Goal: Transaction & Acquisition: Purchase product/service

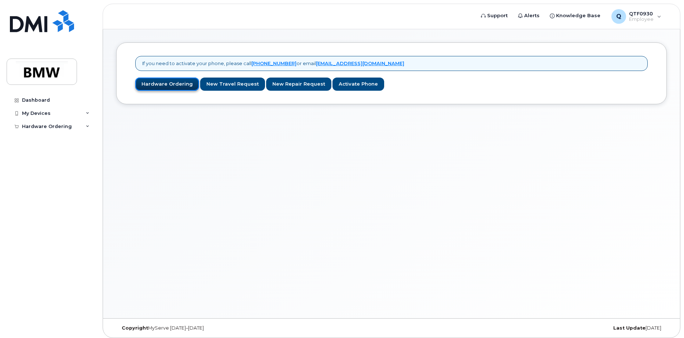
click at [151, 82] on link "Hardware Ordering" at bounding box center [167, 85] width 64 height 14
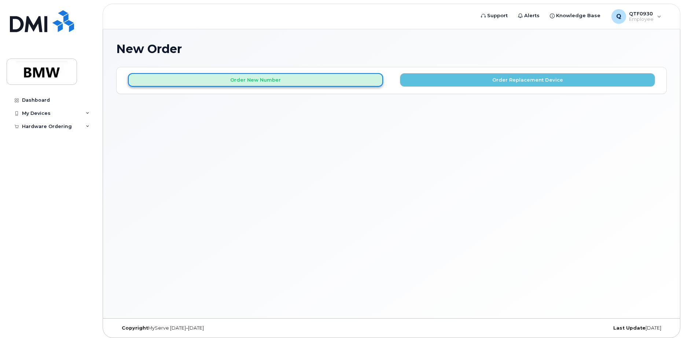
click at [238, 81] on button "Order New Number" at bounding box center [255, 80] width 255 height 14
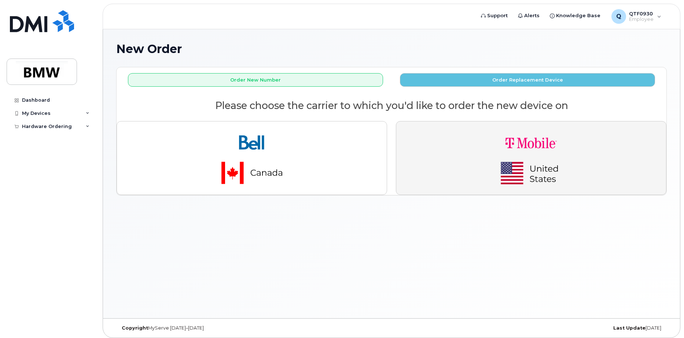
click at [484, 159] on img "button" at bounding box center [530, 158] width 103 height 62
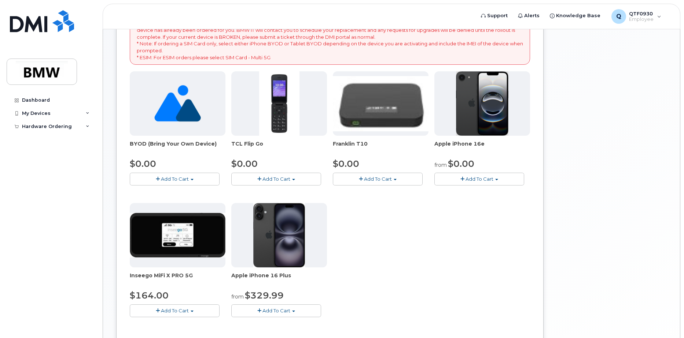
scroll to position [110, 0]
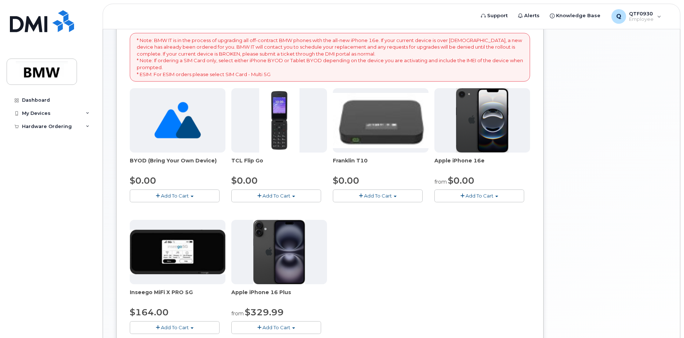
click at [470, 200] on button "Add To Cart" at bounding box center [479, 196] width 90 height 13
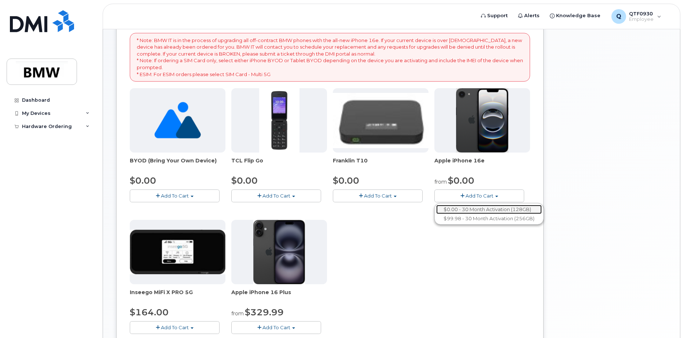
click at [493, 207] on link "$0.00 - 30 Month Activation (128GB)" at bounding box center [488, 209] width 105 height 9
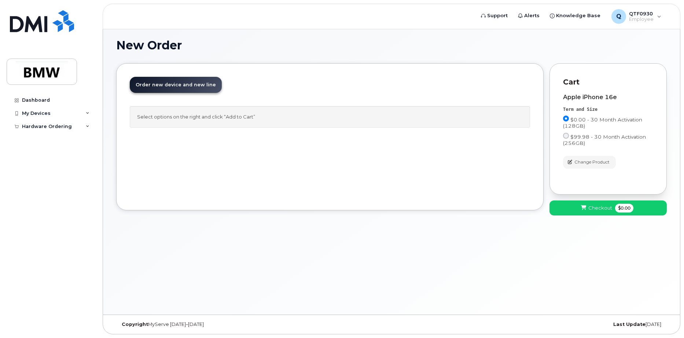
click at [251, 113] on div "Select options on the right and click “Add to Cart”" at bounding box center [330, 117] width 400 height 22
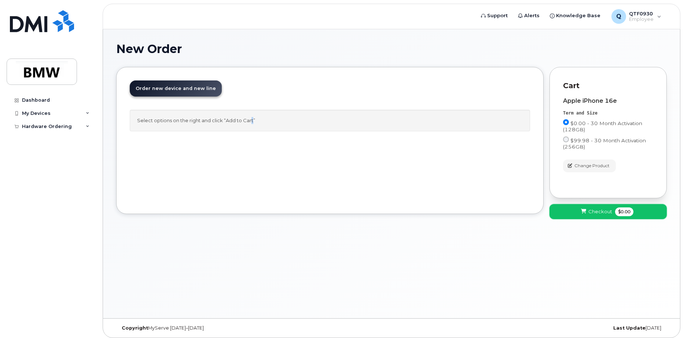
click at [614, 216] on button "Checkout $0.00" at bounding box center [607, 211] width 117 height 15
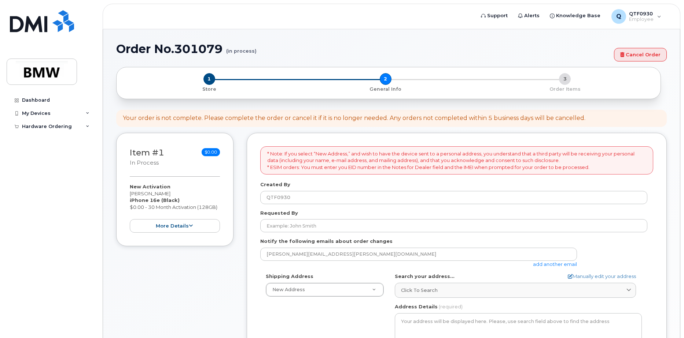
select select
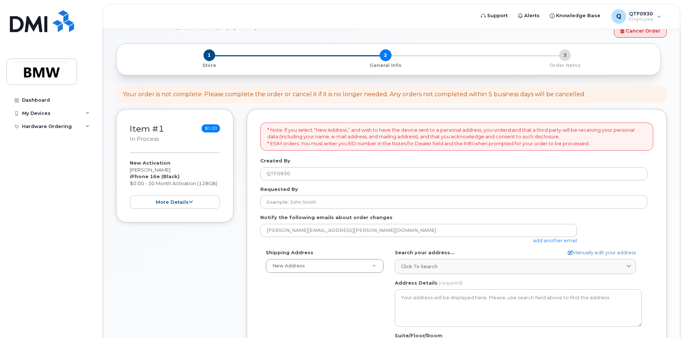
scroll to position [37, 0]
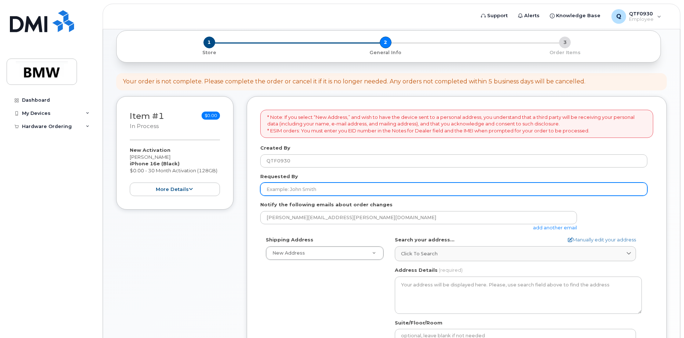
click at [387, 185] on input "Requested By" at bounding box center [453, 189] width 387 height 13
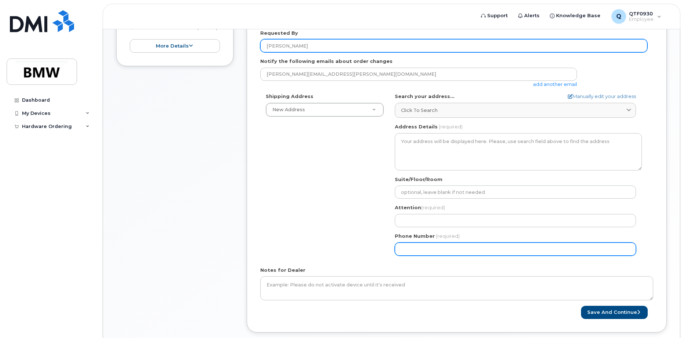
scroll to position [149, 0]
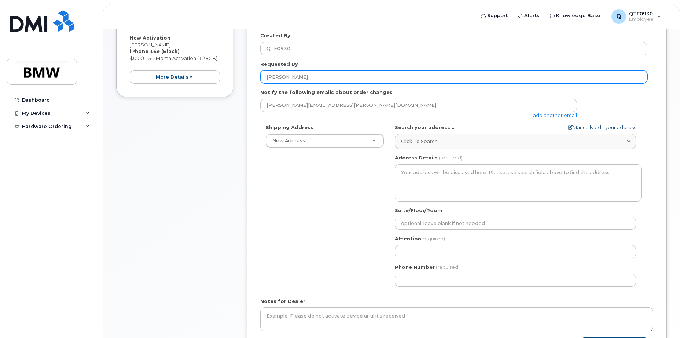
type input "[PERSON_NAME]"
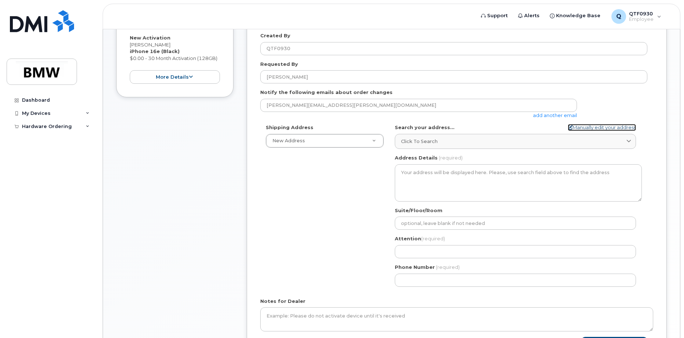
click at [614, 127] on link "Manually edit your address" at bounding box center [601, 127] width 68 height 7
select select
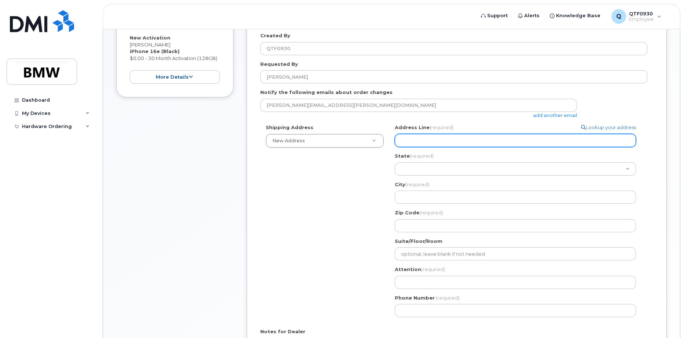
click at [460, 142] on input "Address Line (required)" at bounding box center [515, 140] width 241 height 13
select select
type input "1"
select select
type input "10"
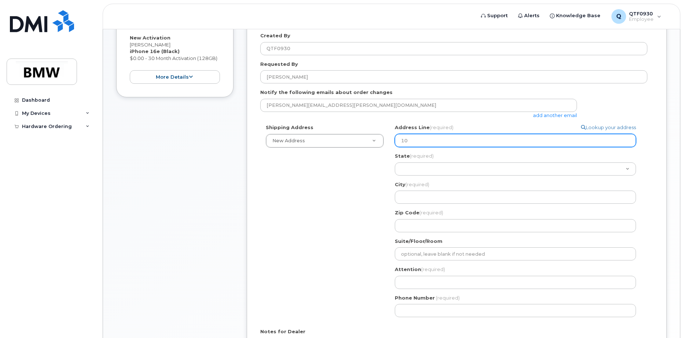
select select
type input "106"
select select
type input "106 S"
select select
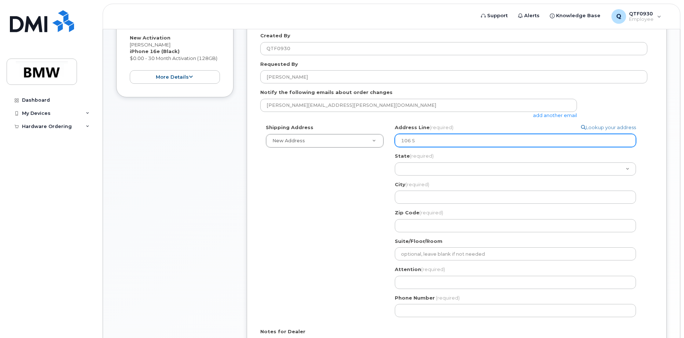
type input "106 Sm"
select select
type input "106 Smi"
select select
type input "106 Smit"
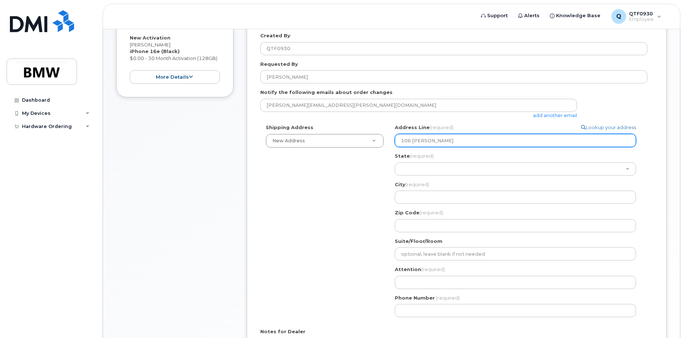
select select
type input "106 Smith"
select select
type input "106 Smith S"
select select
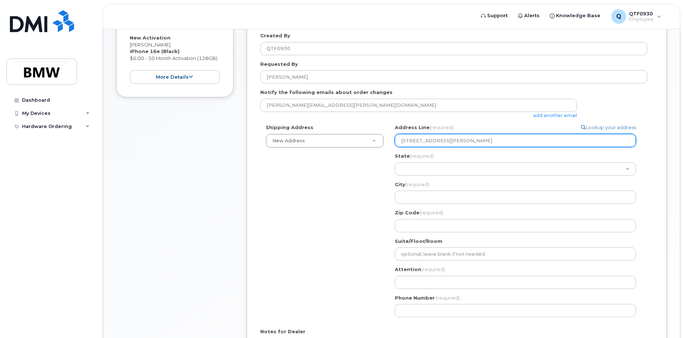
type input "106 Smith St"
select select
type input "106 Smith St E"
select select
type input "106 Smith St Ex"
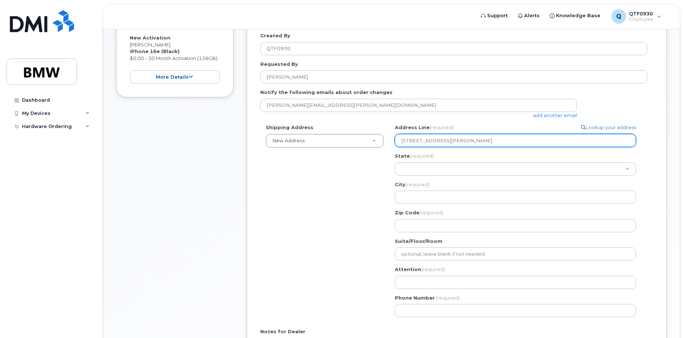
select select
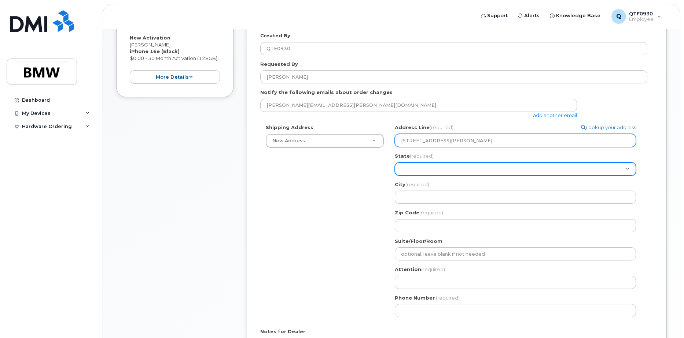
type input "106 Smith St Ext"
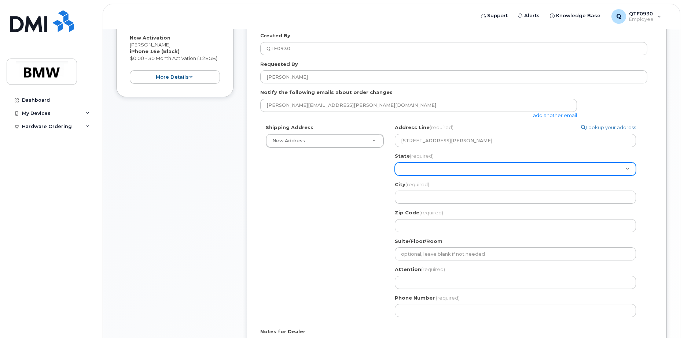
click at [453, 171] on select "Alabama Alaska American Samoa Arizona Arkansas California Colorado Connecticut …" at bounding box center [515, 169] width 241 height 13
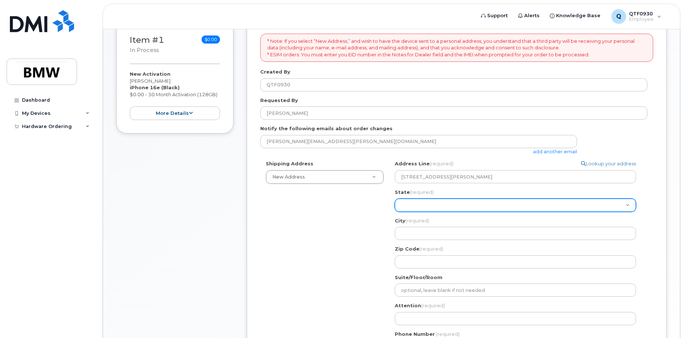
scroll to position [107, 0]
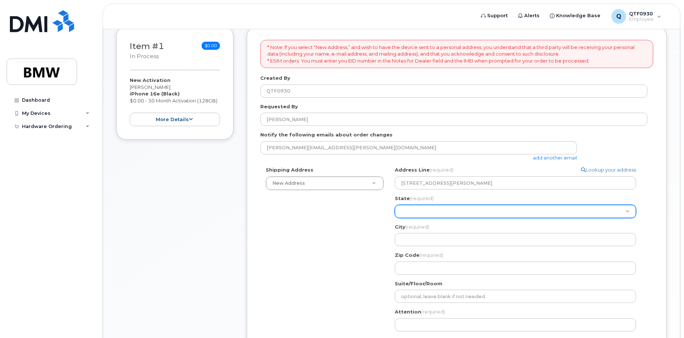
click at [435, 210] on select "Alabama Alaska American Samoa Arizona Arkansas California Colorado Connecticut …" at bounding box center [515, 211] width 241 height 13
select select "SC"
click at [395, 205] on select "Alabama Alaska American Samoa Arizona Arkansas California Colorado Connecticut …" at bounding box center [515, 211] width 241 height 13
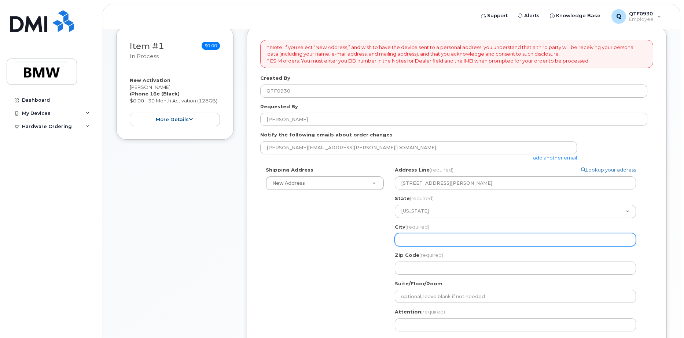
click at [421, 238] on input "City (required)" at bounding box center [515, 239] width 241 height 13
select select
type input "W"
select select
type input "Wa"
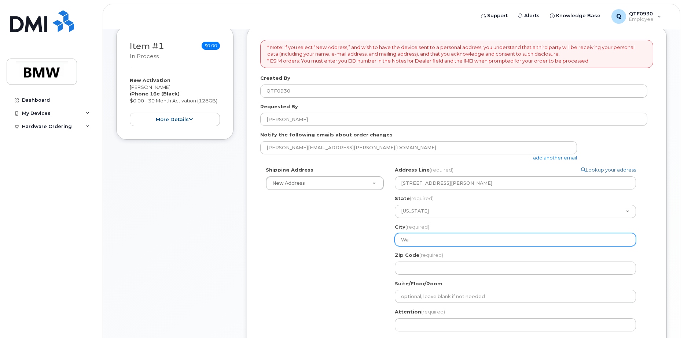
select select
type input "War"
select select
type input "Ware"
select select
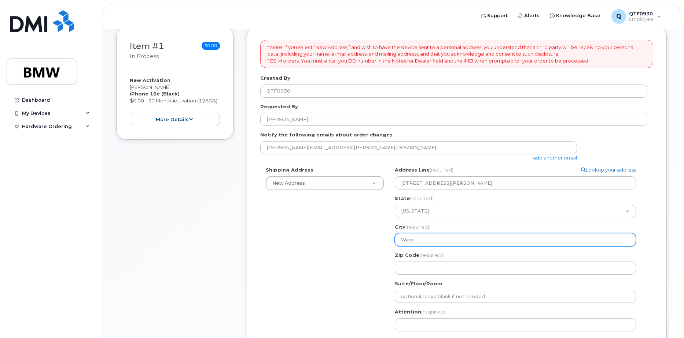
type input "Ware S"
select select
type input "Ware Sh"
select select
type input "Ware Sho"
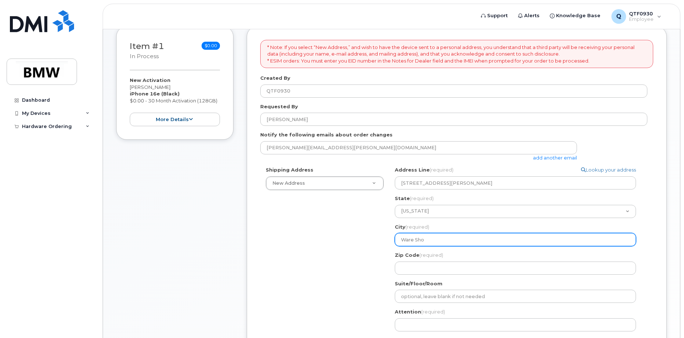
select select
type input "Ware Shoa"
select select
type input "Ware Shoal"
select select
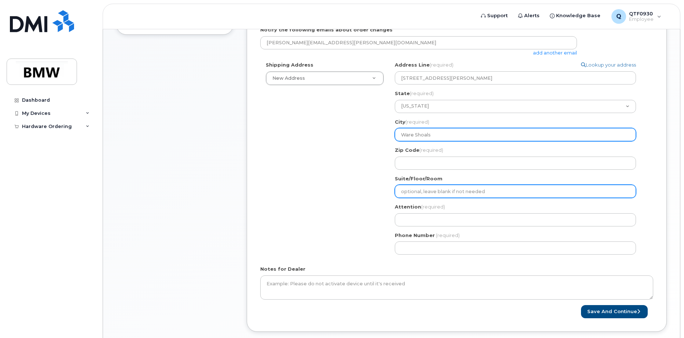
scroll to position [216, 0]
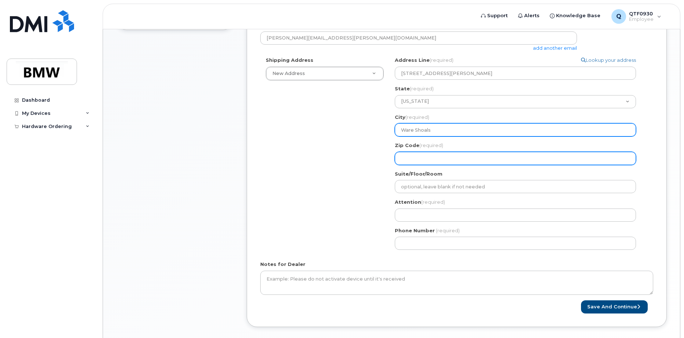
type input "Ware Shoals"
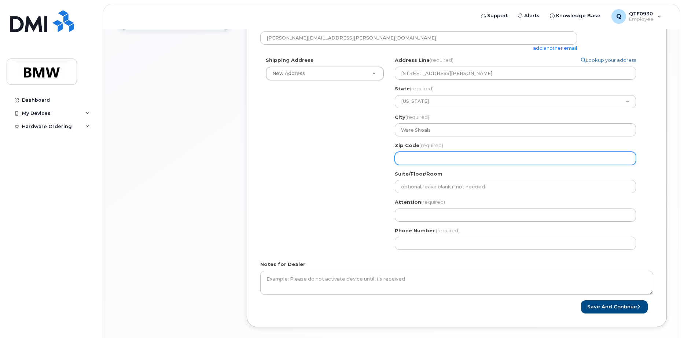
click at [415, 154] on input "Zip Code (required)" at bounding box center [515, 158] width 241 height 13
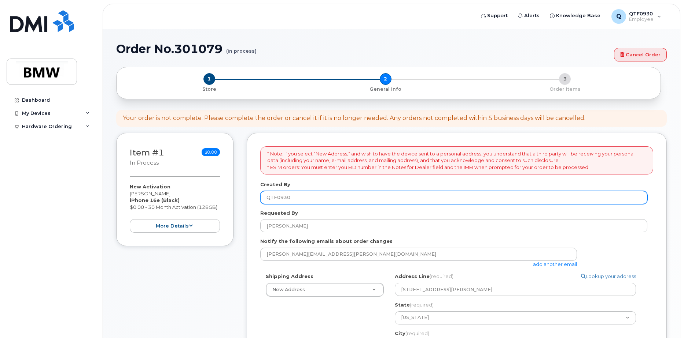
scroll to position [147, 0]
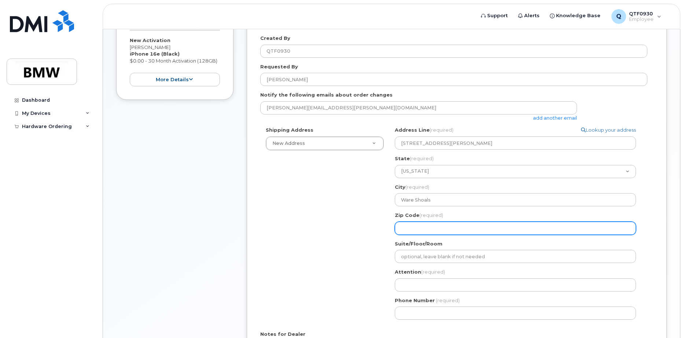
select select
type input "2"
select select
type input "29"
select select
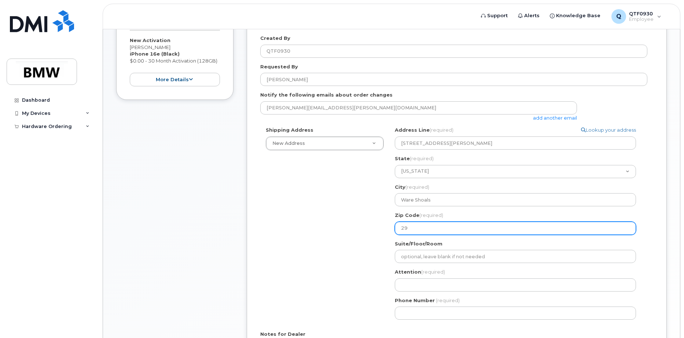
type input "296"
select select
type input "2969"
select select
type input "29692"
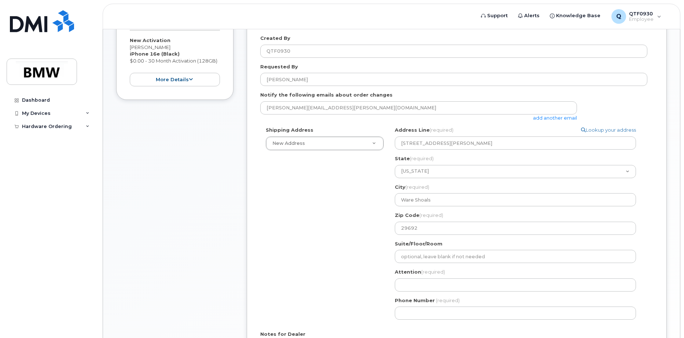
click at [364, 270] on div "Shipping Address New Address New Address BMW MC Plant BMW North America Financi…" at bounding box center [453, 226] width 387 height 199
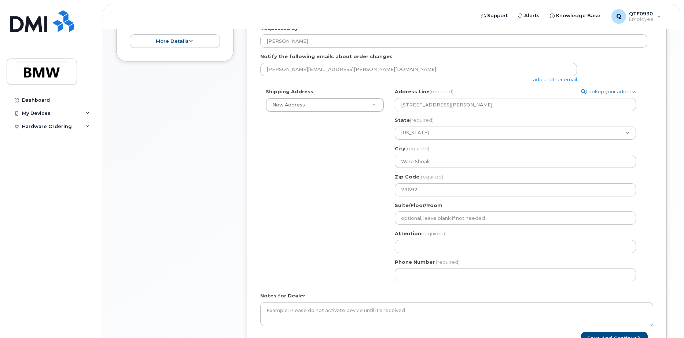
scroll to position [183, 0]
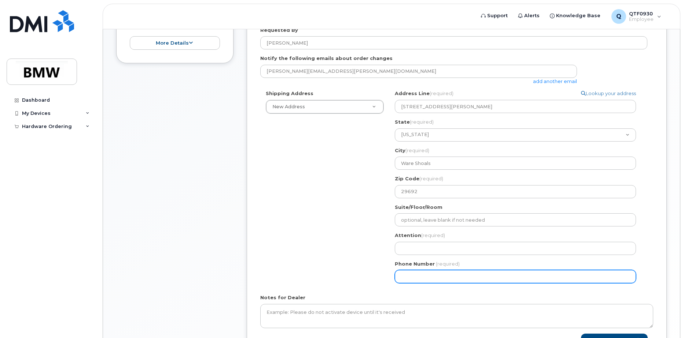
click at [427, 281] on input "Phone Number" at bounding box center [515, 276] width 241 height 13
type input "864906582"
select select
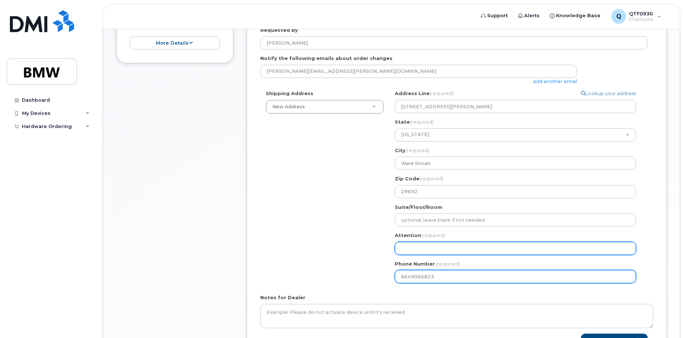
type input "8649065823"
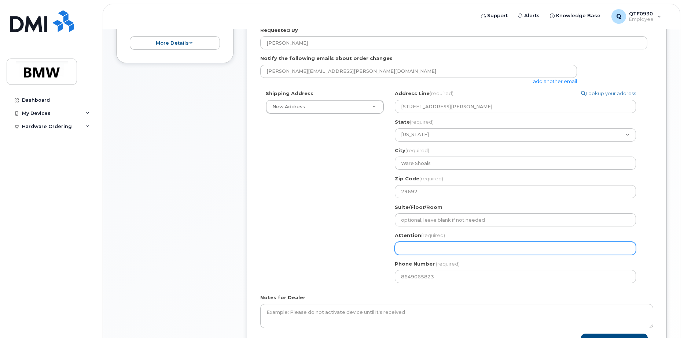
click at [404, 245] on input "Attention (required)" at bounding box center [515, 248] width 241 height 13
select select
type input "J"
select select
type input "Ja"
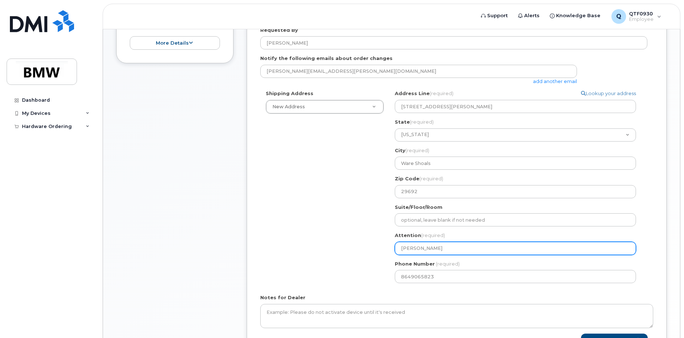
select select
type input "Jam"
select select
type input "Jamo"
select select
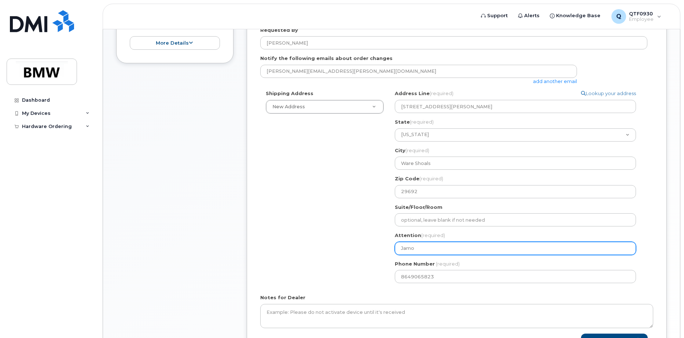
type input "Jamor"
select select
type input "Jamora"
select select
type input "Jamora W"
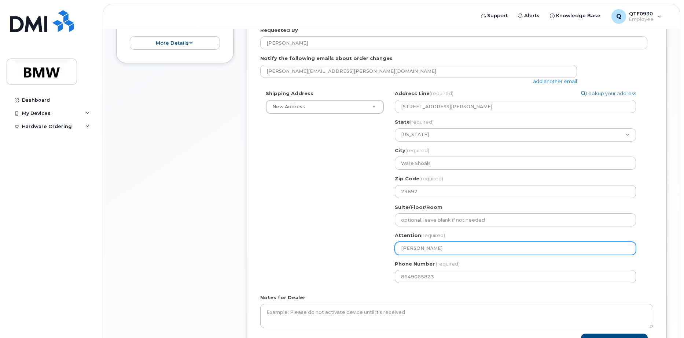
select select
type input "Jamora Wi"
select select
type input "Jamora Wil"
select select
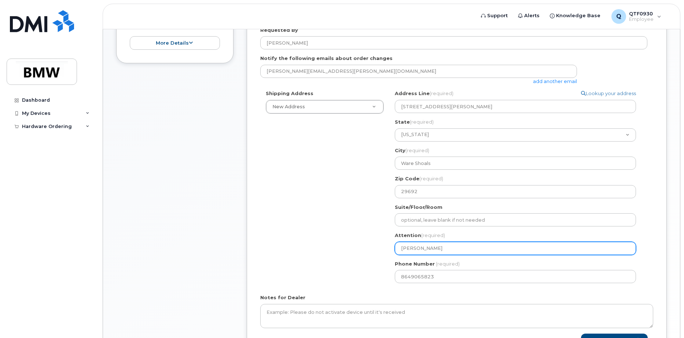
type input "Jamora Will"
select select
type input "Jamora Willi"
select select
type input "Jamora Willia"
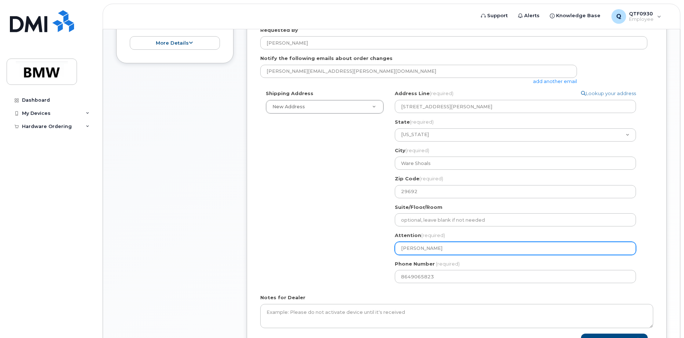
select select
type input "Jamora William"
select select
type input "[PERSON_NAME]"
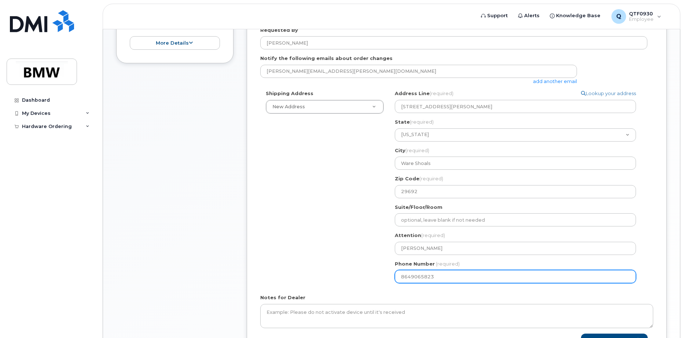
click at [312, 230] on div "Shipping Address New Address New Address BMW MC Plant BMW North America Financi…" at bounding box center [453, 189] width 387 height 199
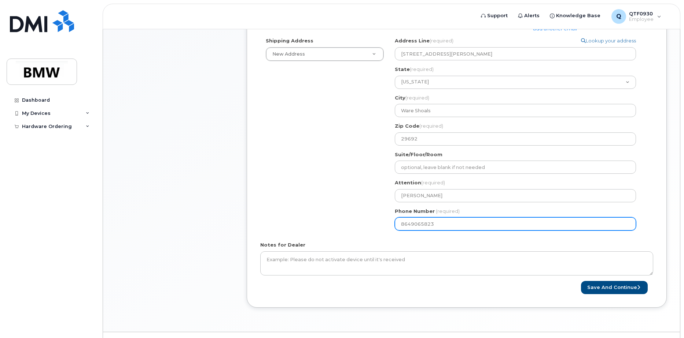
scroll to position [253, 0]
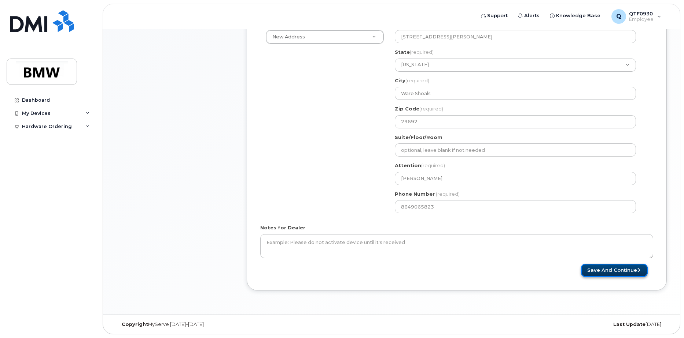
click at [629, 272] on button "Save and Continue" at bounding box center [614, 271] width 67 height 14
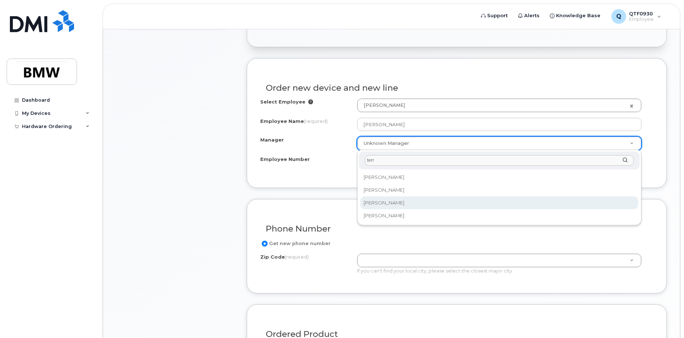
type input "terr"
select select "1901423"
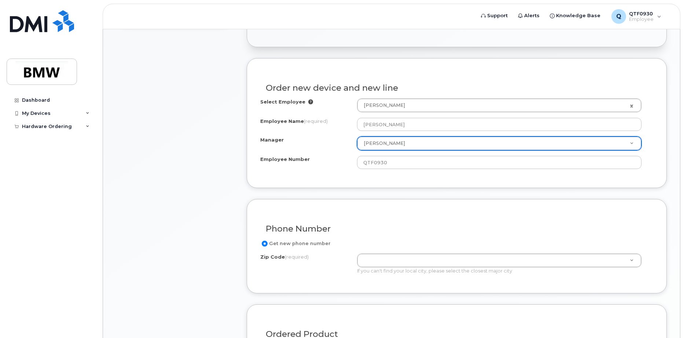
click at [319, 177] on div "Order new device and new line Select Employee Jamora Williams 2747199 Employee …" at bounding box center [457, 123] width 420 height 130
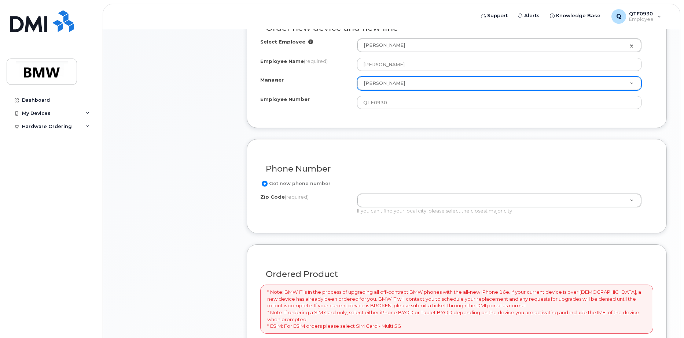
scroll to position [293, 0]
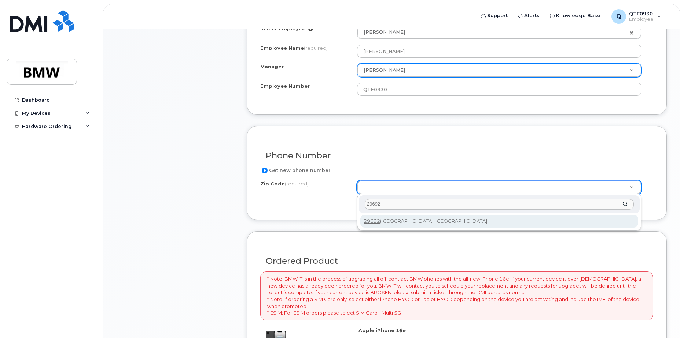
type input "29692"
type input "29692 (Ware Shoals, SC)"
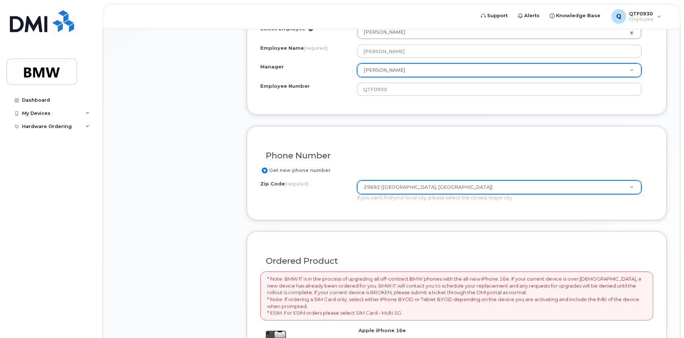
click at [300, 213] on div "Phone Number Get new phone number Zip Code (required) 29692 (Ware Shoals, SC) Z…" at bounding box center [457, 173] width 420 height 95
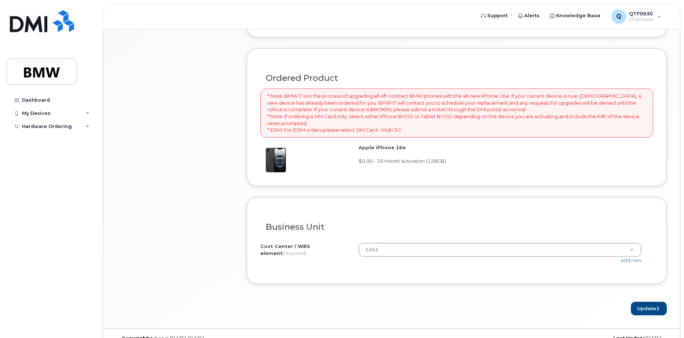
scroll to position [490, 0]
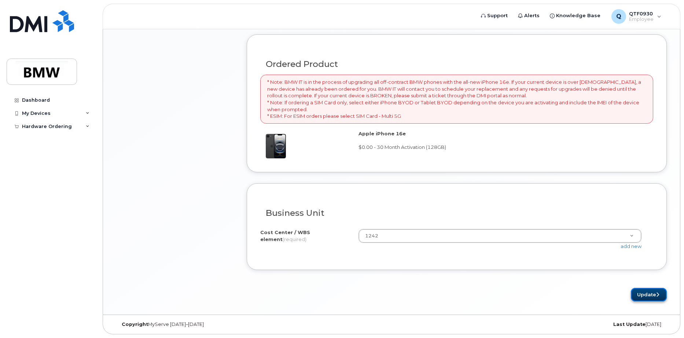
click at [640, 296] on button "Update" at bounding box center [648, 295] width 36 height 14
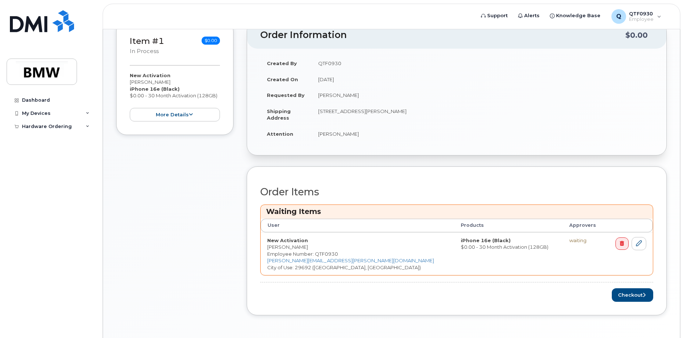
scroll to position [147, 0]
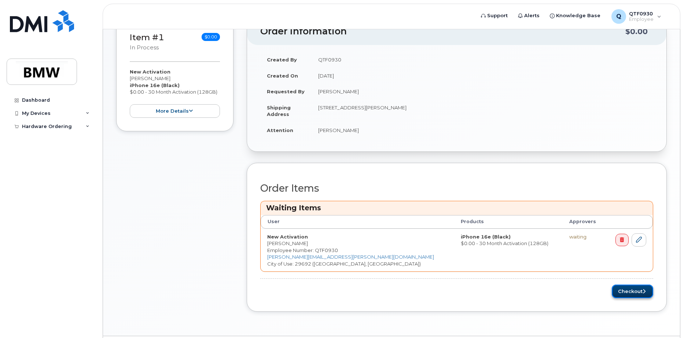
click at [626, 289] on button "Checkout" at bounding box center [631, 292] width 41 height 14
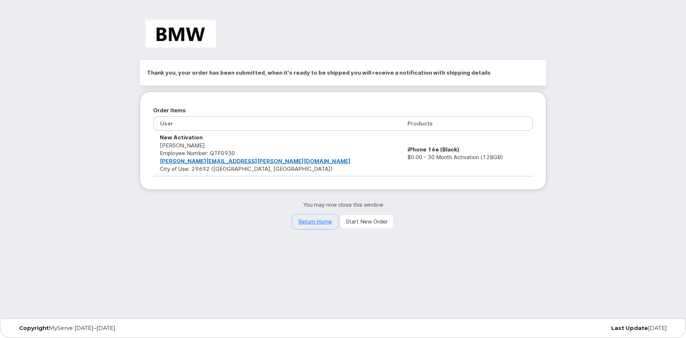
click at [322, 223] on link "Return Home" at bounding box center [315, 222] width 46 height 15
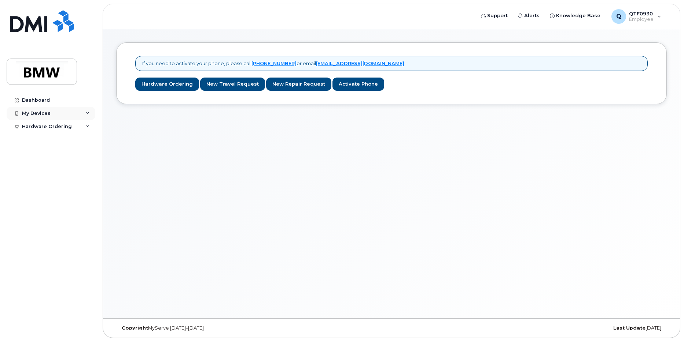
click at [64, 115] on div "My Devices" at bounding box center [51, 113] width 89 height 13
click at [51, 104] on link "Dashboard" at bounding box center [51, 100] width 89 height 13
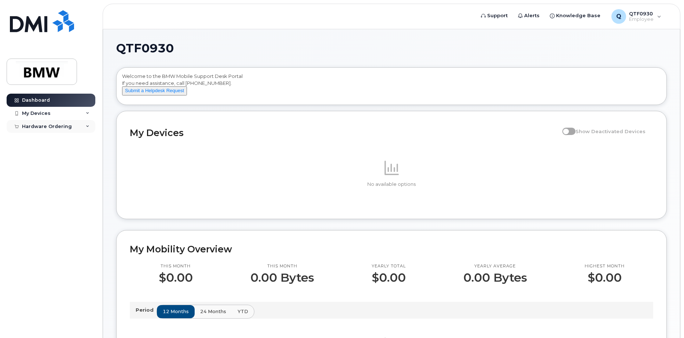
click at [34, 126] on div "Hardware Ordering" at bounding box center [47, 127] width 50 height 6
click at [48, 147] on link "My Orders" at bounding box center [57, 140] width 76 height 14
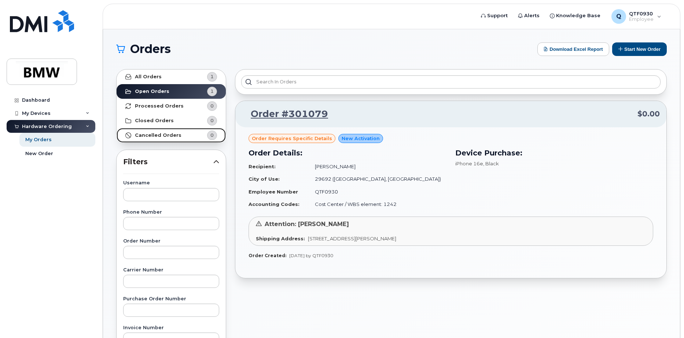
click at [171, 133] on strong "Cancelled Orders" at bounding box center [158, 136] width 47 height 6
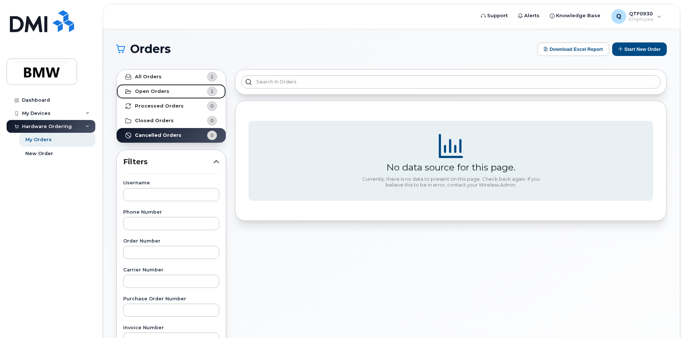
click at [179, 94] on link "Open Orders 1" at bounding box center [170, 91] width 109 height 15
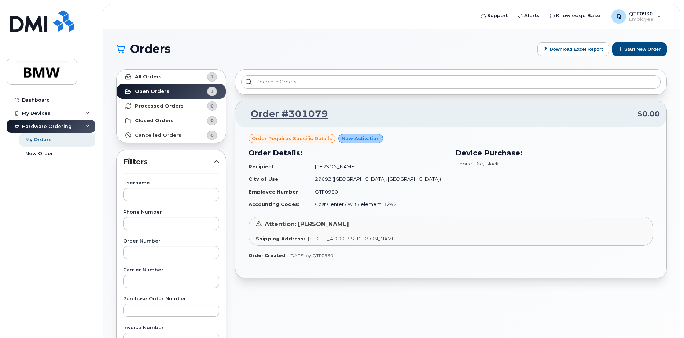
click at [341, 158] on h3 "Order Details:" at bounding box center [347, 153] width 198 height 11
click at [644, 52] on button "Start New Order" at bounding box center [639, 49] width 55 height 14
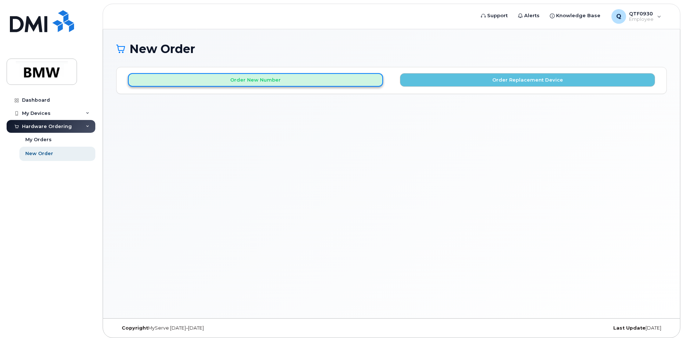
click at [284, 77] on button "Order New Number" at bounding box center [255, 80] width 255 height 14
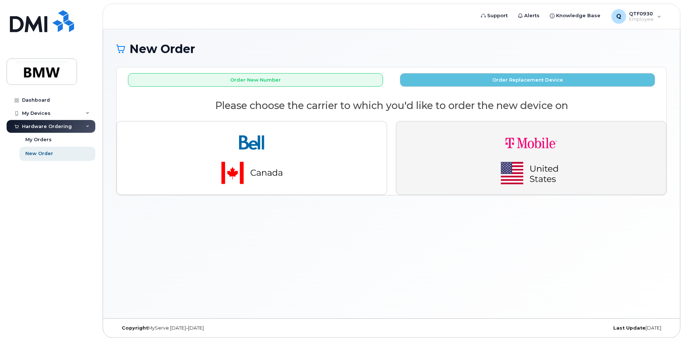
click at [474, 150] on button "button" at bounding box center [531, 158] width 270 height 74
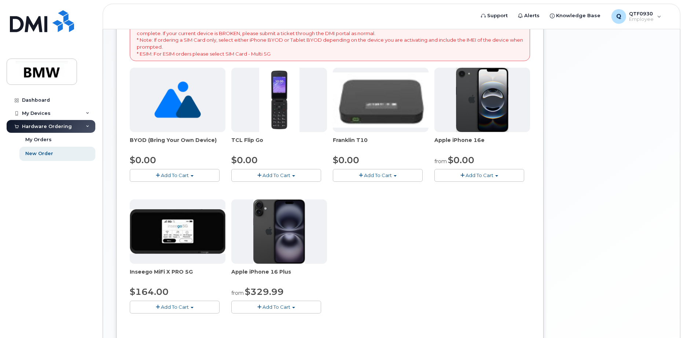
scroll to position [147, 0]
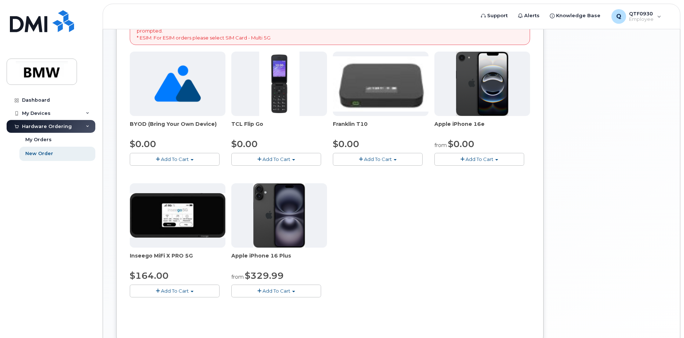
click at [477, 158] on span "Add To Cart" at bounding box center [479, 159] width 28 height 6
click at [466, 170] on link "$0.00 - 30 Month Activation (128GB)" at bounding box center [488, 173] width 105 height 9
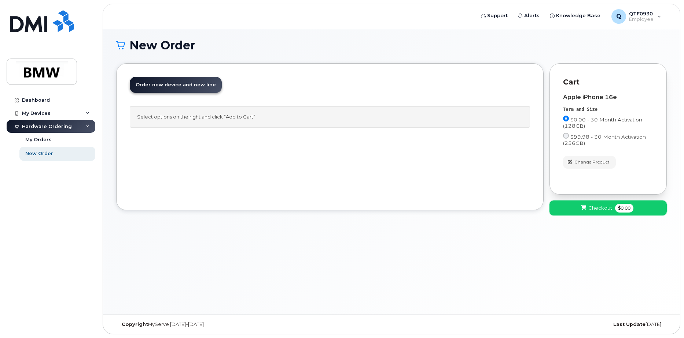
click at [585, 209] on icon at bounding box center [583, 208] width 5 height 5
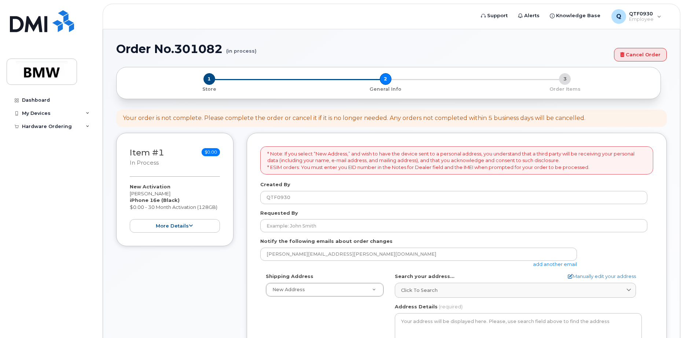
select select
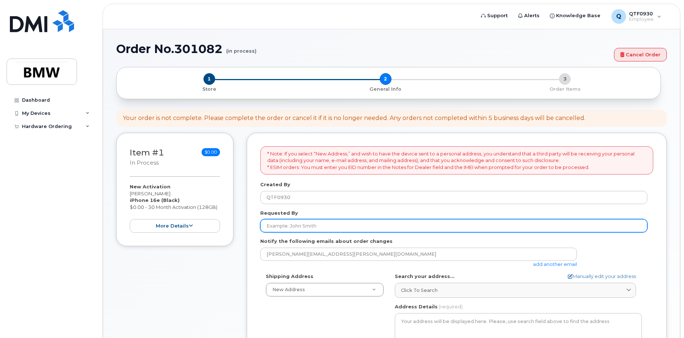
click at [321, 226] on input "Requested By" at bounding box center [453, 225] width 387 height 13
type input "[PERSON_NAME]"
type input "8649065823"
select select
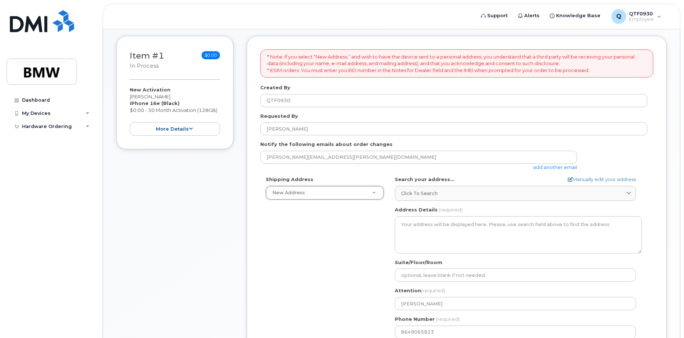
scroll to position [110, 0]
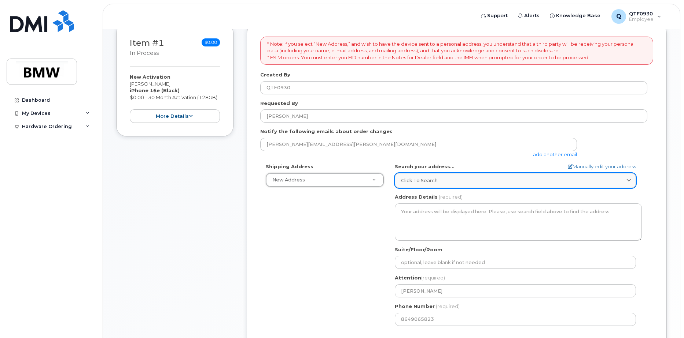
click at [472, 185] on link "Click to search" at bounding box center [515, 180] width 241 height 15
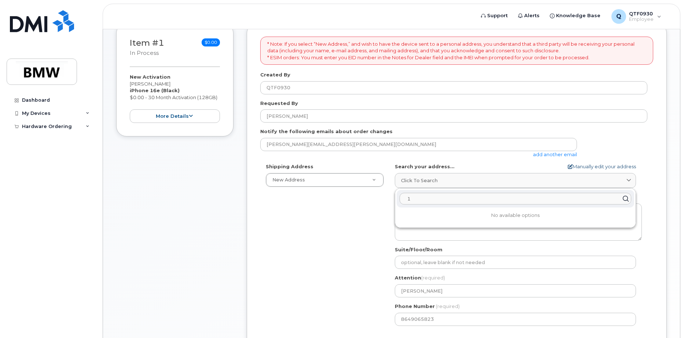
type input "1"
click at [590, 163] on form "* Note: If you select “New Address,” and wish to have the device sent to a pers…" at bounding box center [456, 213] width 393 height 353
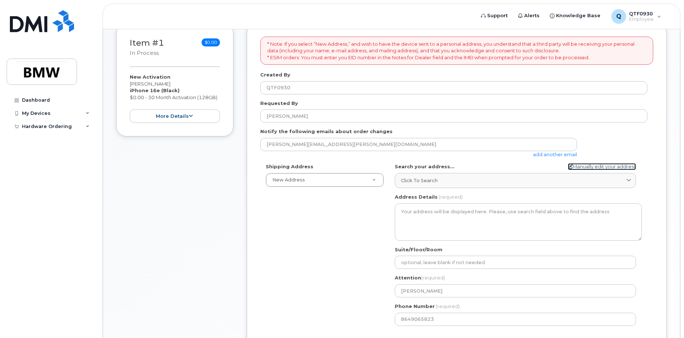
click at [620, 166] on link "Manually edit your address" at bounding box center [601, 166] width 68 height 7
select select
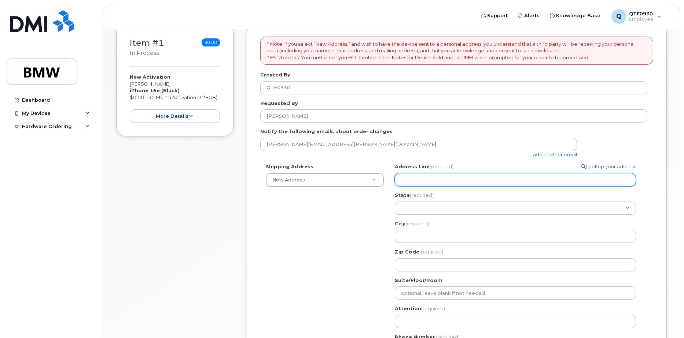
click at [477, 183] on input "Address Line (required)" at bounding box center [515, 179] width 241 height 13
type input "106 Smith St Ext"
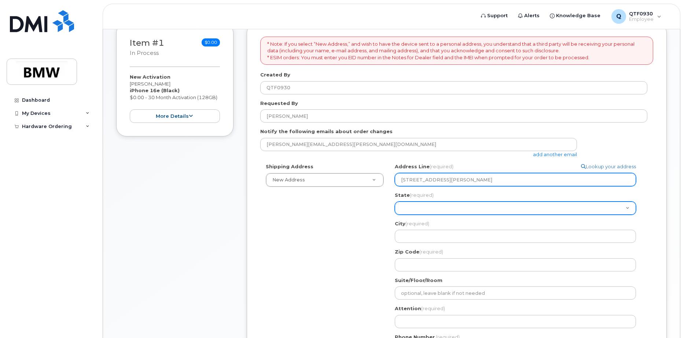
select select "SC"
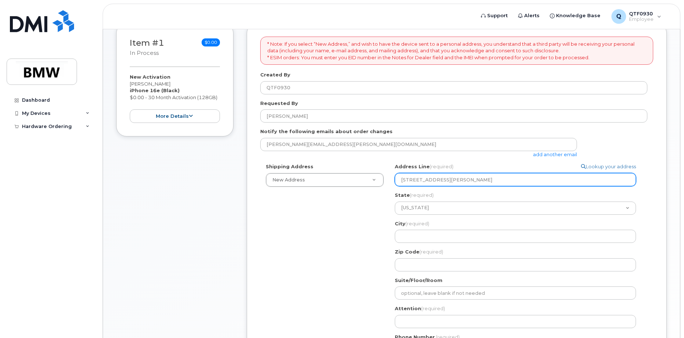
type input "Ware Shoals"
type input "29692"
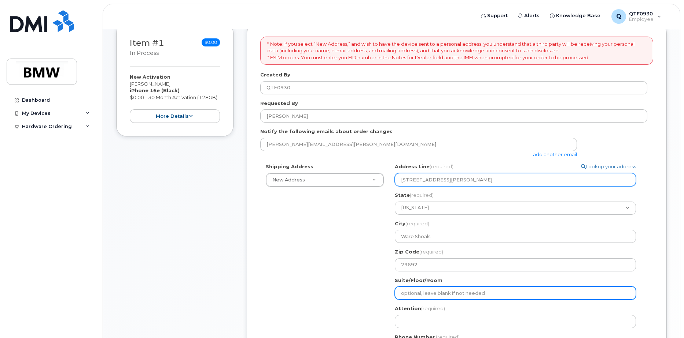
type input "[PERSON_NAME]"
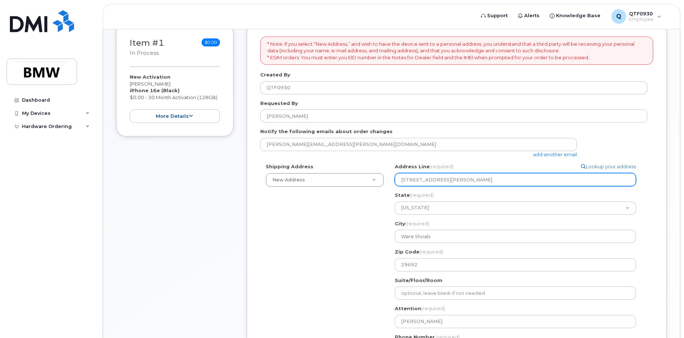
type input "8649065823"
select select
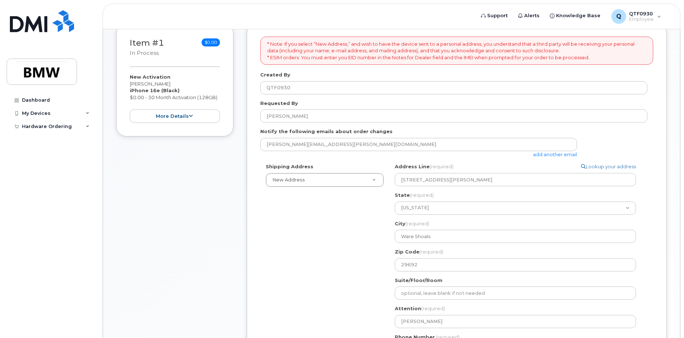
click at [309, 259] on div "Shipping Address New Address New Address 106 Smith St Ext BMW MC Plant BMW Nort…" at bounding box center [453, 262] width 387 height 199
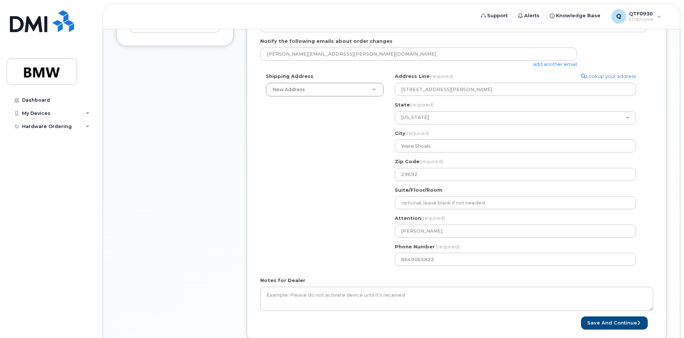
scroll to position [220, 0]
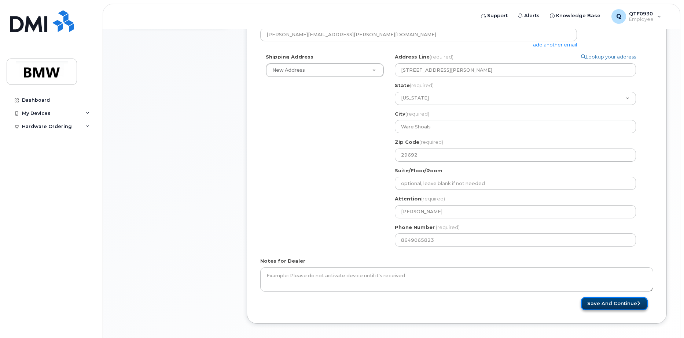
click at [602, 304] on button "Save and Continue" at bounding box center [614, 304] width 67 height 14
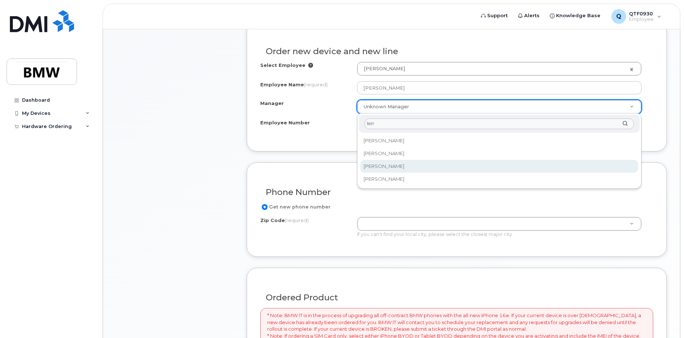
type input "terr"
select select "1901423"
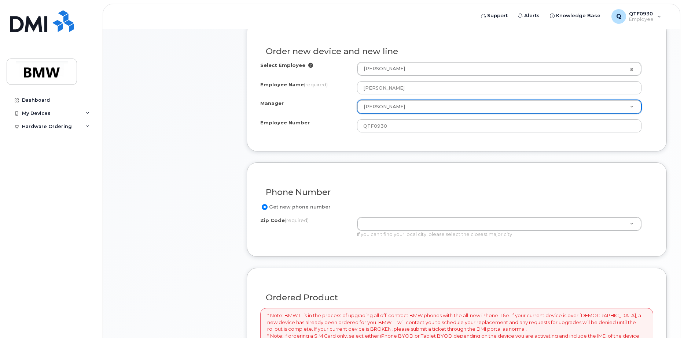
click at [297, 149] on div "Order new device and new line Select Employee [PERSON_NAME] 2747199 Employee Na…" at bounding box center [457, 87] width 420 height 130
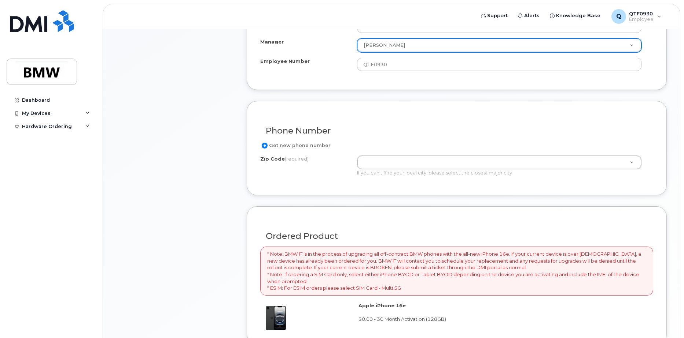
scroll to position [330, 0]
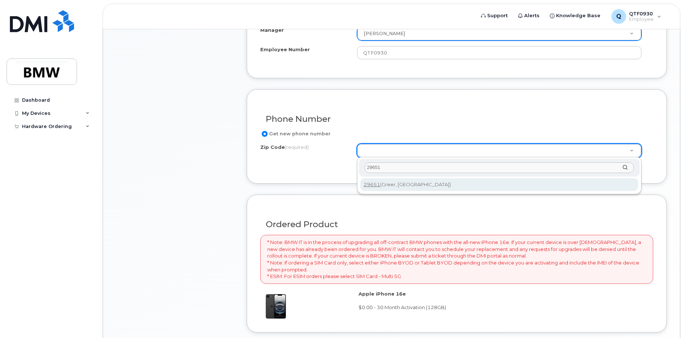
type input "29651"
type input "29651 (Greer, [GEOGRAPHIC_DATA])"
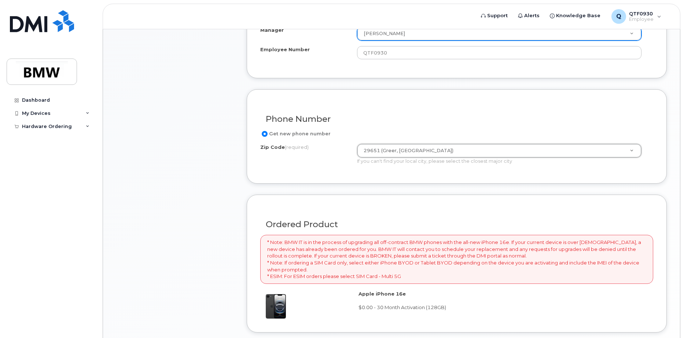
click at [377, 199] on div "Ordered Product * Note: BMW IT is in the process of upgrading all off-contract …" at bounding box center [457, 264] width 420 height 138
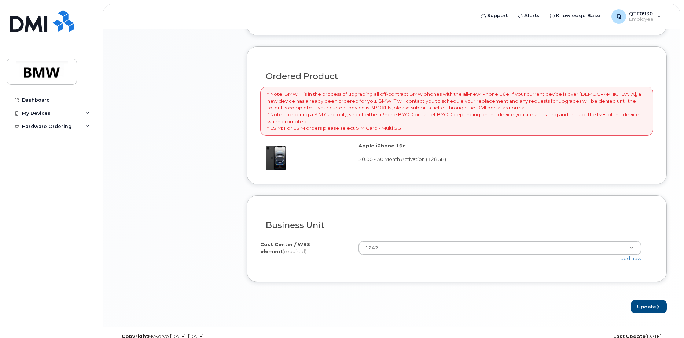
scroll to position [490, 0]
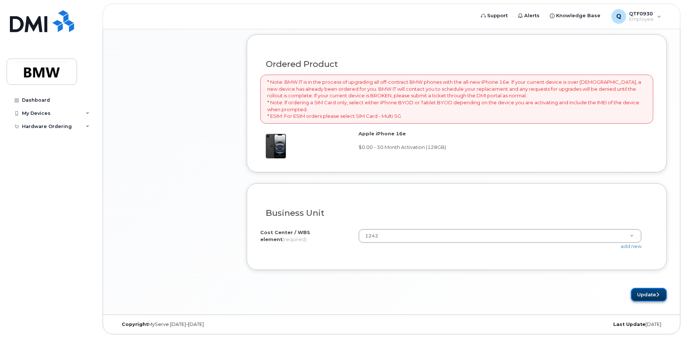
click at [651, 297] on button "Update" at bounding box center [648, 295] width 36 height 14
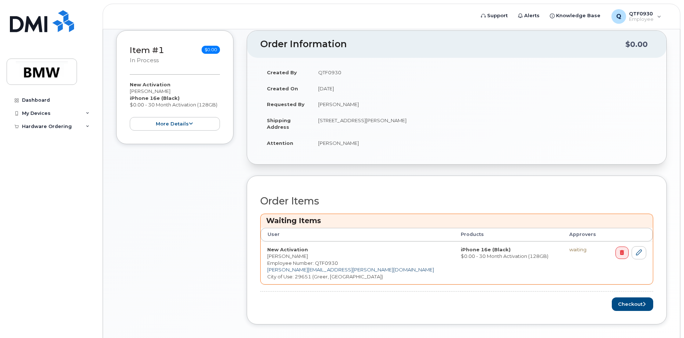
scroll to position [147, 0]
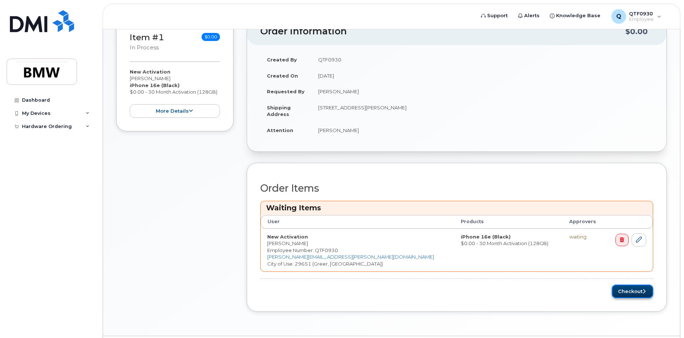
click at [623, 294] on button "Checkout" at bounding box center [631, 292] width 41 height 14
